Goal: Task Accomplishment & Management: Use online tool/utility

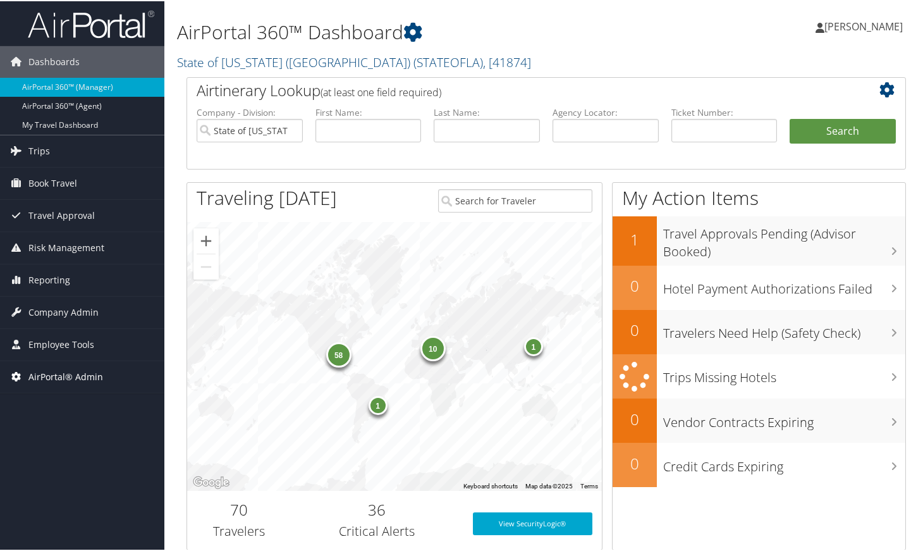
click at [78, 369] on span "AirPortal® Admin" at bounding box center [65, 376] width 75 height 32
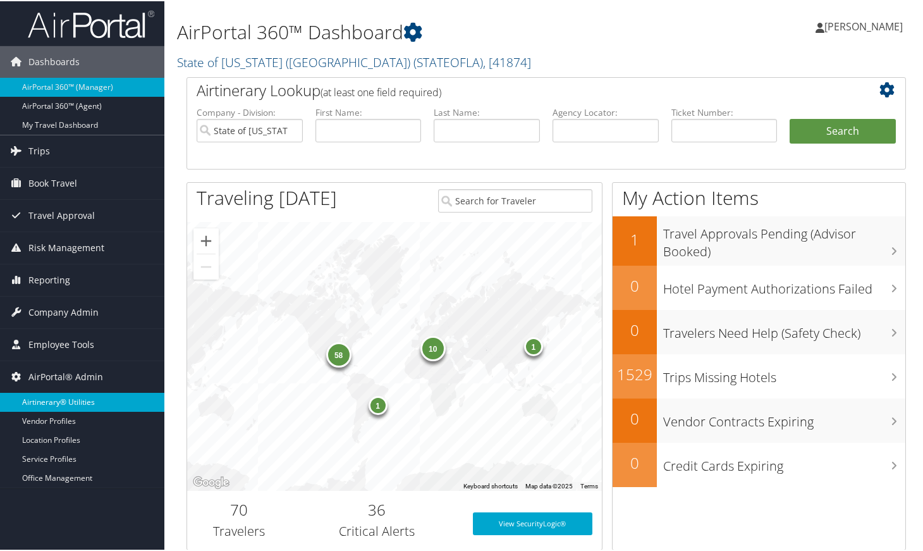
click at [77, 407] on link "Airtinerary® Utilities" at bounding box center [82, 400] width 164 height 19
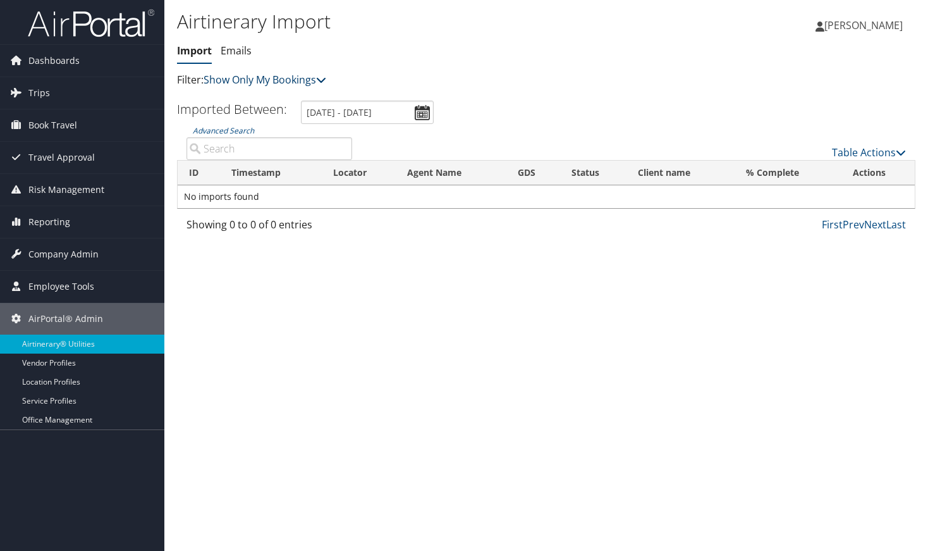
click at [295, 81] on link "Show Only My Bookings" at bounding box center [265, 80] width 123 height 14
click at [290, 92] on link "Show My TMC Bookings" at bounding box center [290, 99] width 166 height 21
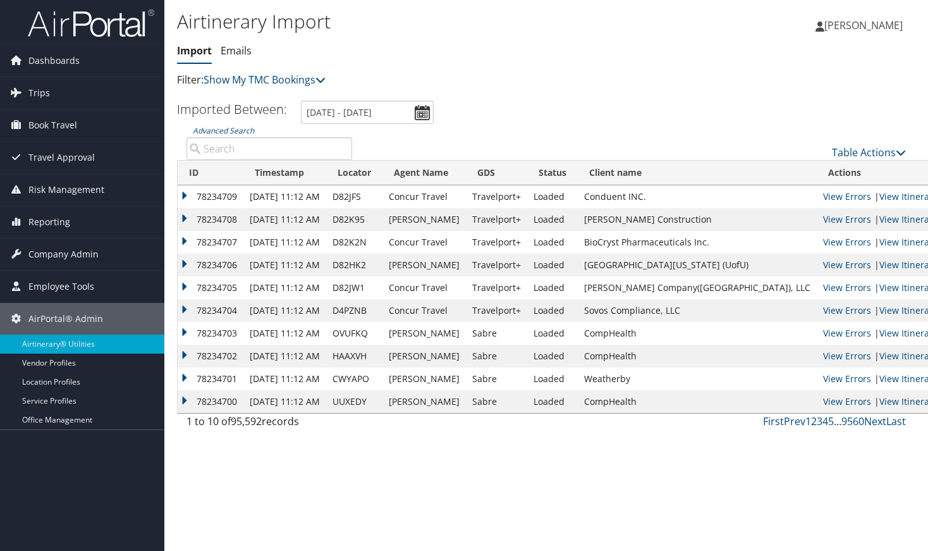
click at [252, 150] on input "Advanced Search" at bounding box center [270, 148] width 166 height 23
paste input "D7NRLH"
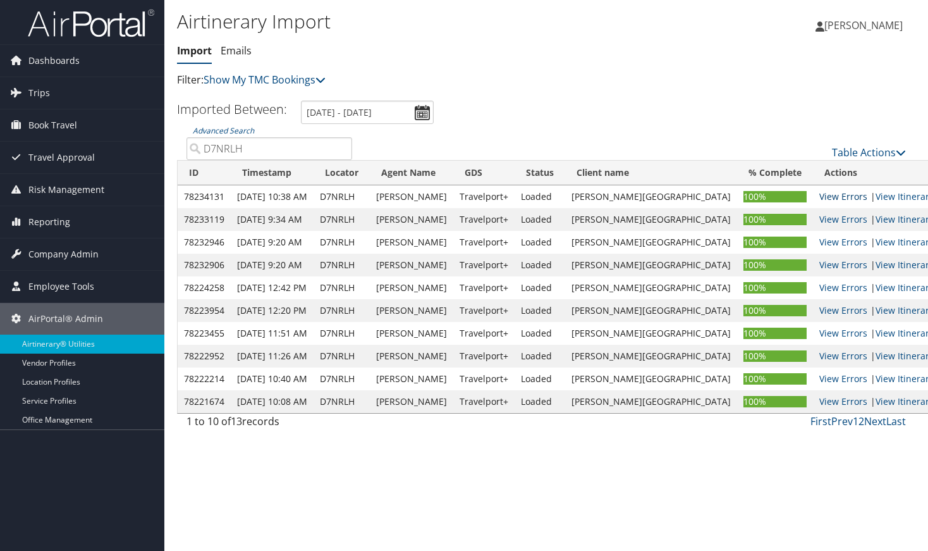
type input "D7NRLH"
click at [819, 195] on link "View Errors" at bounding box center [843, 196] width 48 height 12
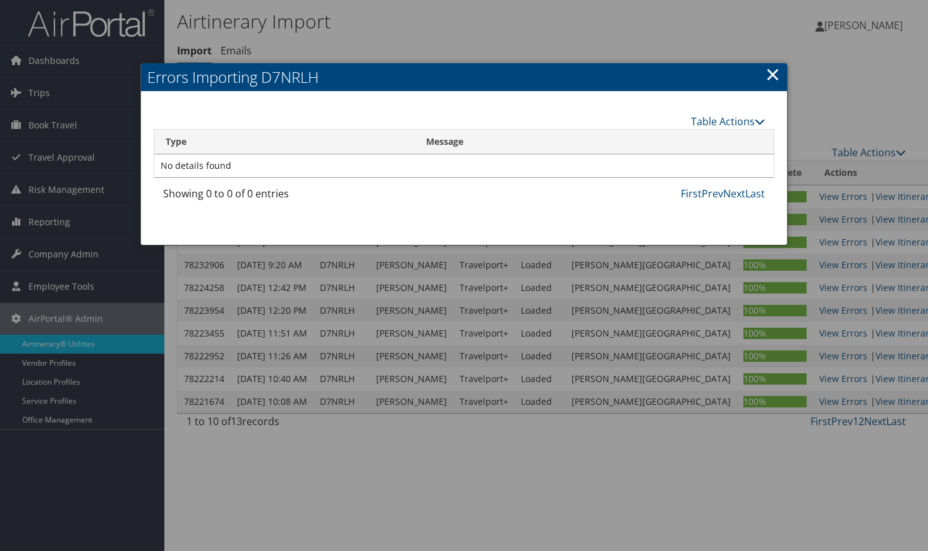
click at [767, 76] on link "×" at bounding box center [773, 73] width 15 height 25
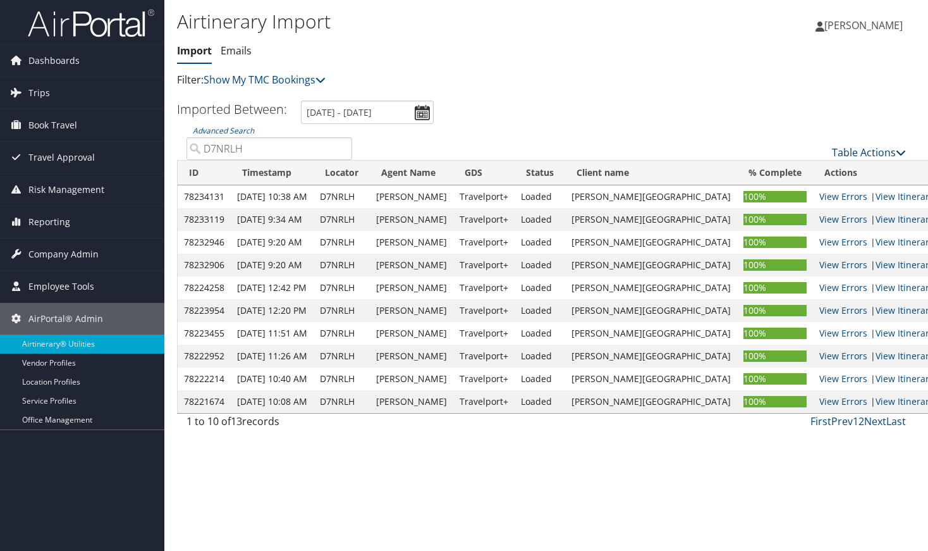
click at [839, 147] on link "Table Actions" at bounding box center [869, 152] width 74 height 14
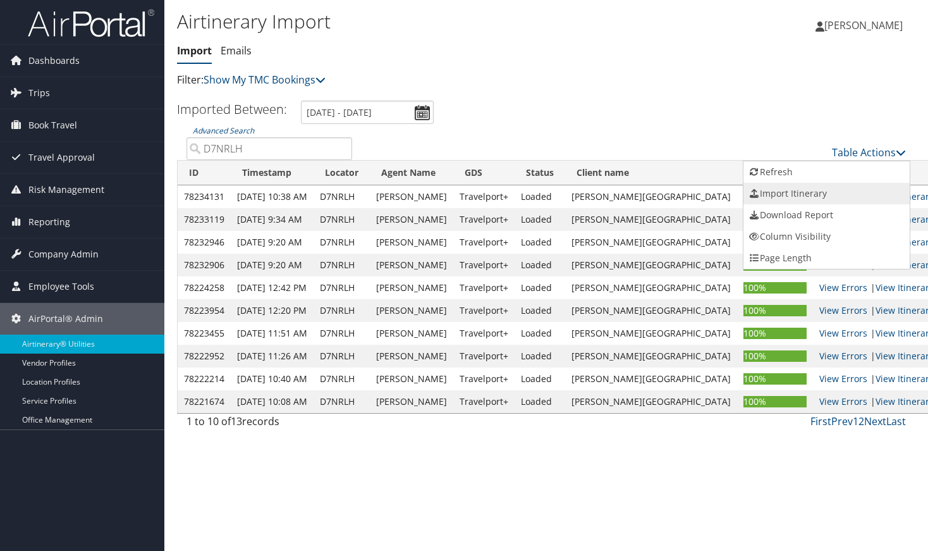
click at [808, 189] on link "Import Itinerary" at bounding box center [827, 193] width 166 height 21
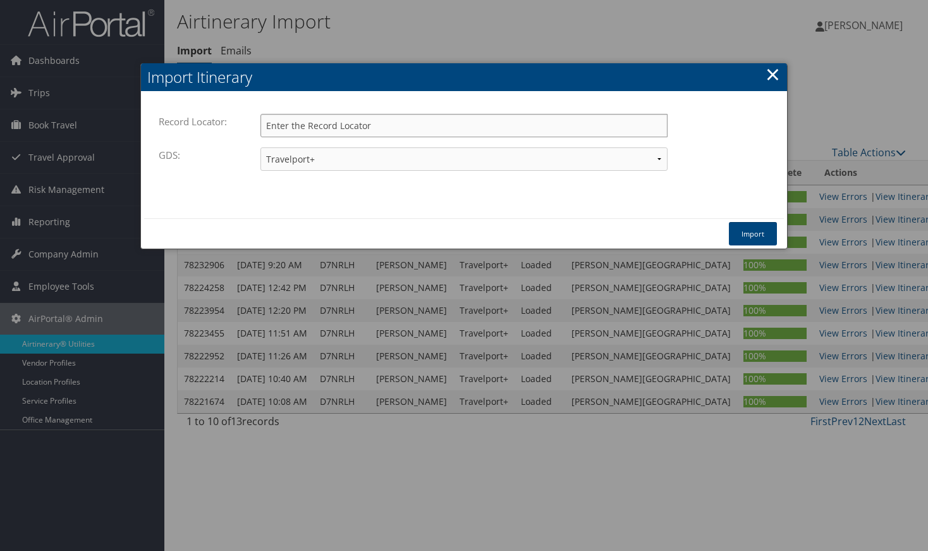
click at [362, 128] on input "Record Locator:" at bounding box center [464, 125] width 407 height 23
paste input "D7NRLH"
type input "D7NRLH"
click at [740, 226] on button "Import" at bounding box center [753, 233] width 48 height 23
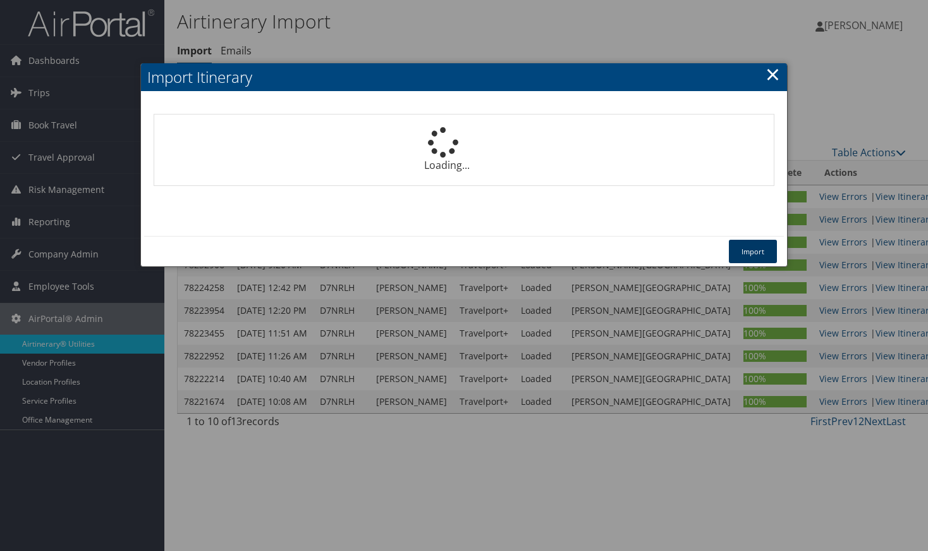
select select "1P"
